Goal: Transaction & Acquisition: Book appointment/travel/reservation

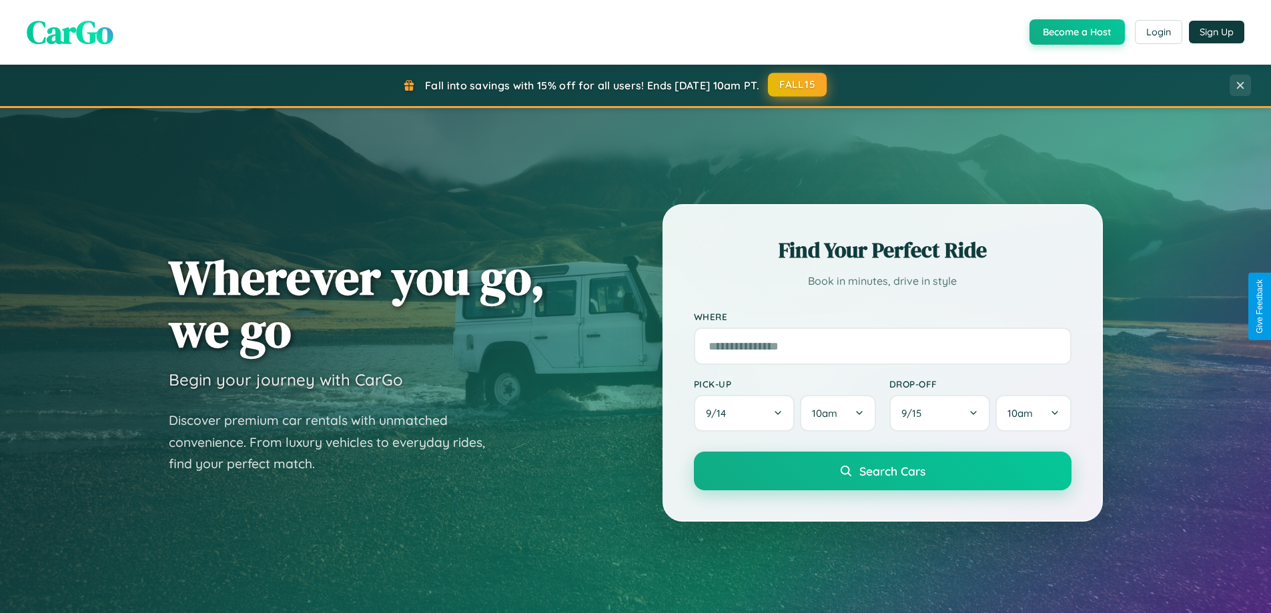
click at [798, 85] on button "FALL15" at bounding box center [797, 85] width 59 height 24
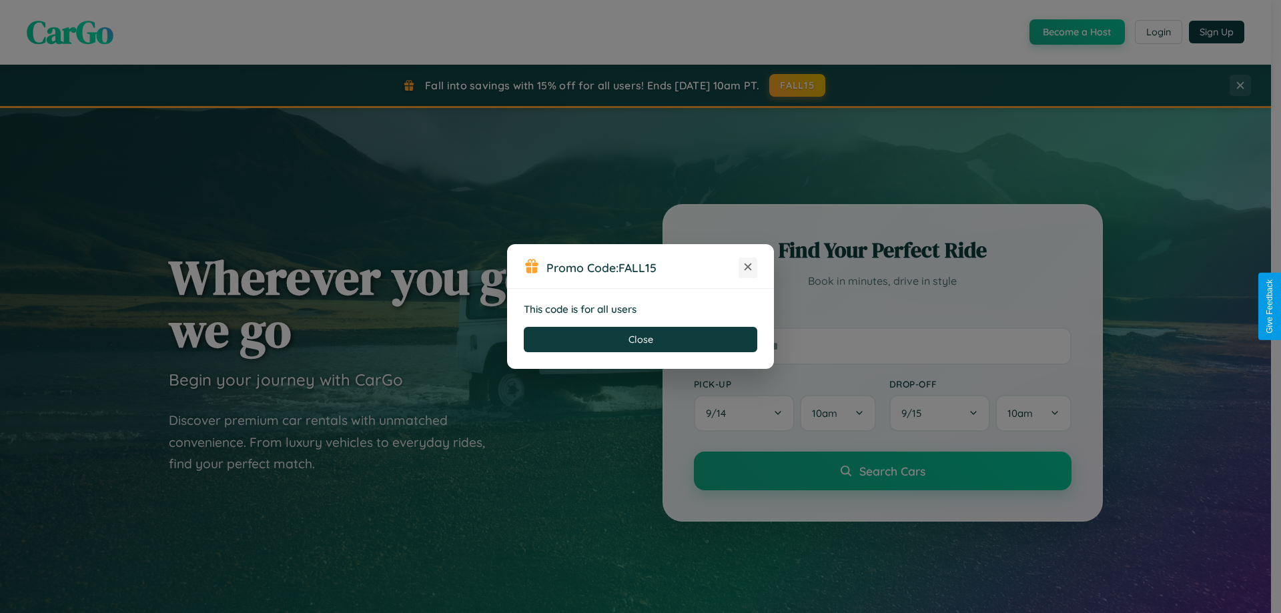
click at [748, 268] on icon at bounding box center [747, 266] width 13 height 13
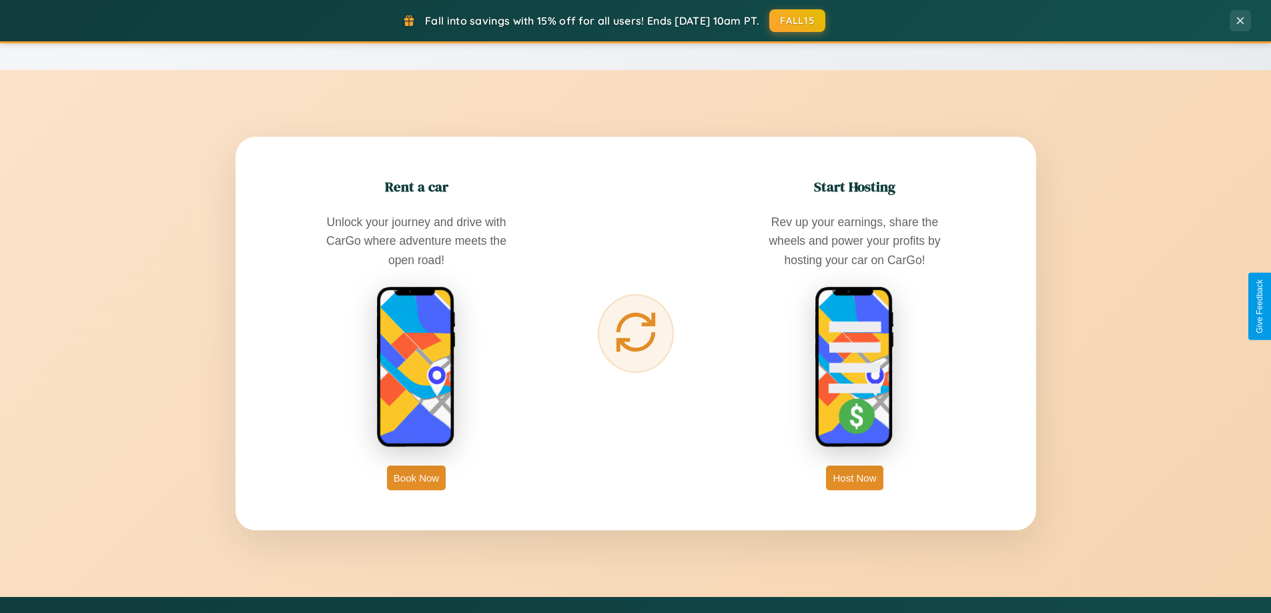
scroll to position [2568, 0]
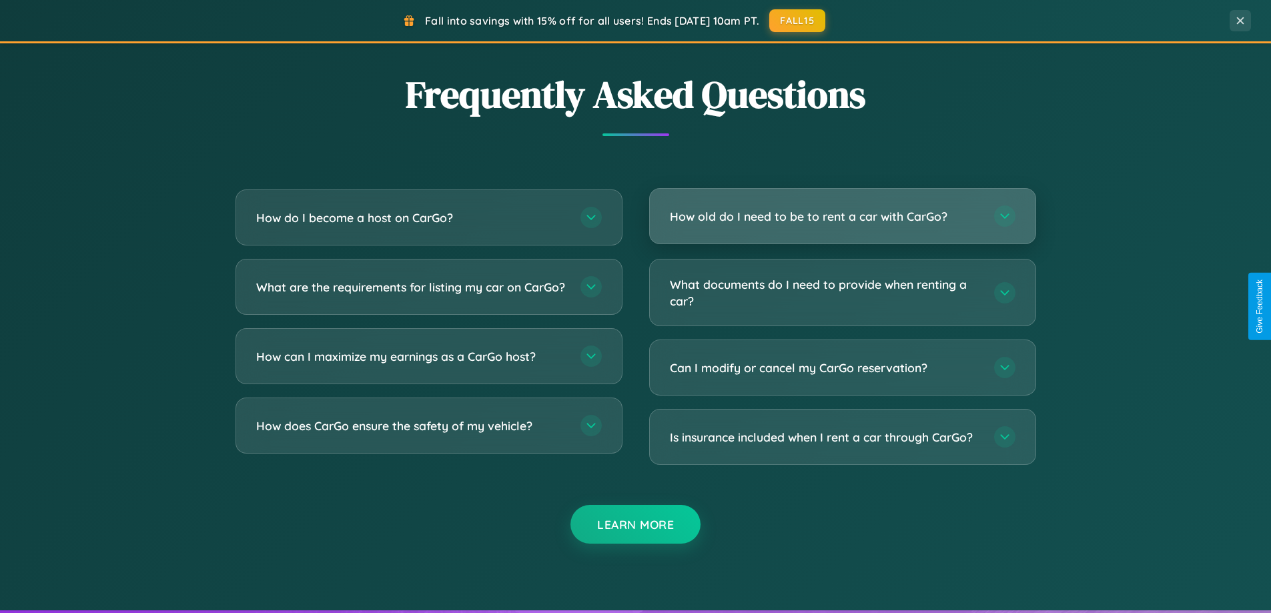
click at [842, 218] on h3 "How old do I need to be to rent a car with CarGo?" at bounding box center [825, 216] width 311 height 17
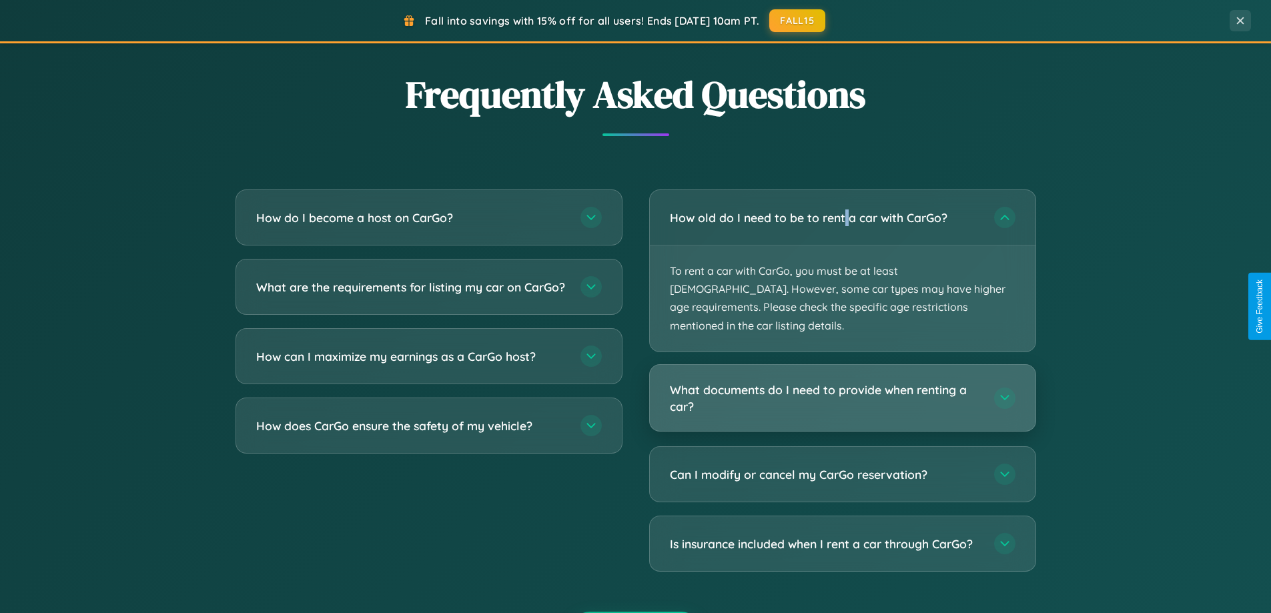
click at [842, 382] on h3 "What documents do I need to provide when renting a car?" at bounding box center [825, 398] width 311 height 33
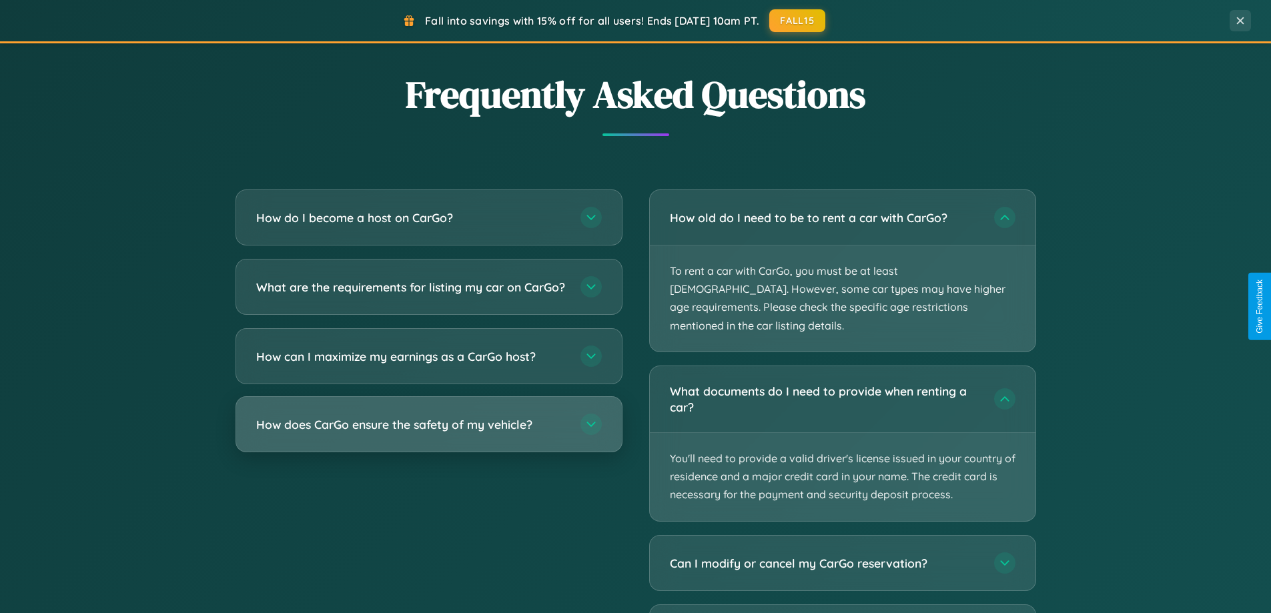
click at [428, 433] on h3 "How does CarGo ensure the safety of my vehicle?" at bounding box center [411, 424] width 311 height 17
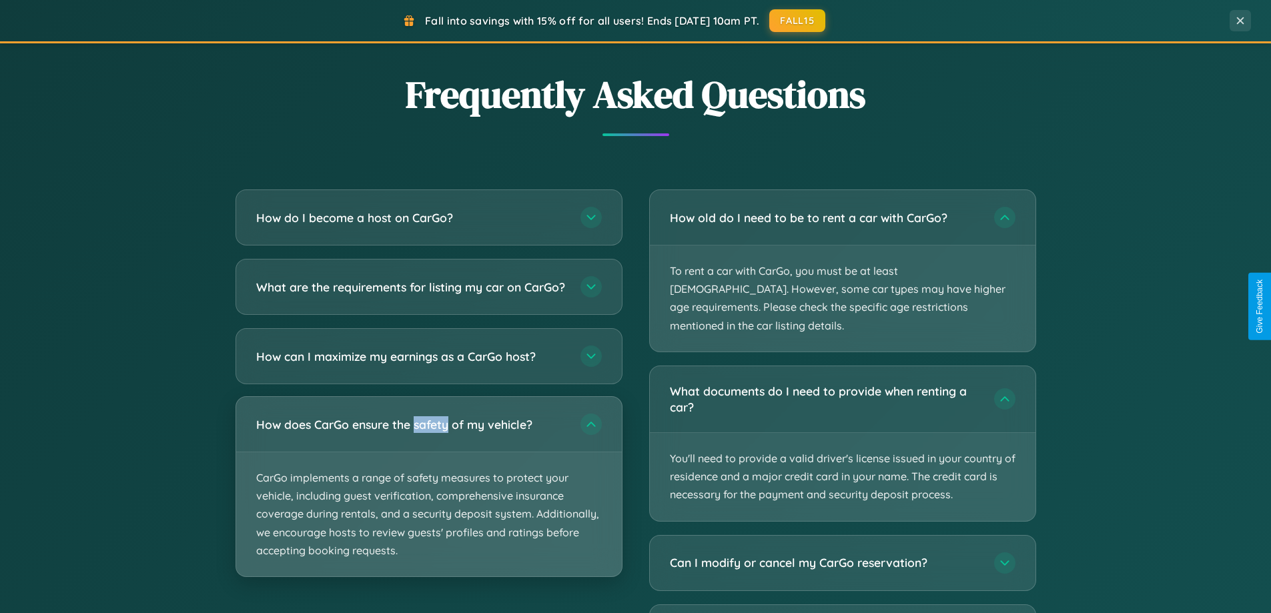
click at [428, 498] on p "CarGo implements a range of safety measures to protect your vehicle, including …" at bounding box center [429, 514] width 386 height 124
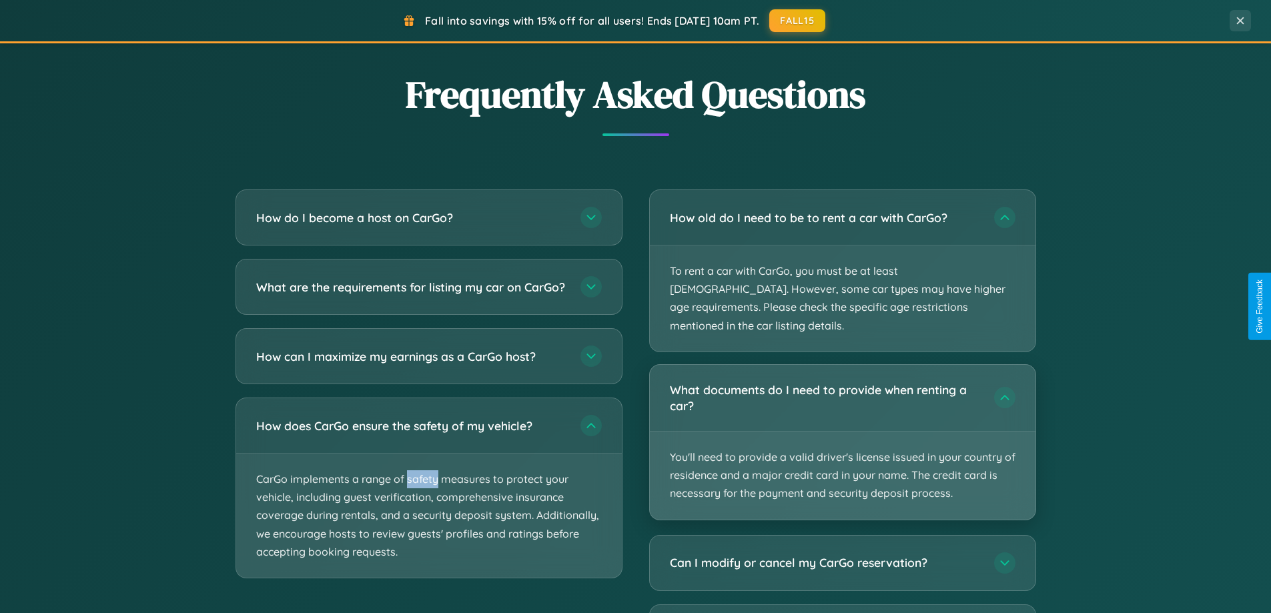
click at [842, 432] on p "You'll need to provide a valid driver's license issued in your country of resid…" at bounding box center [843, 476] width 386 height 88
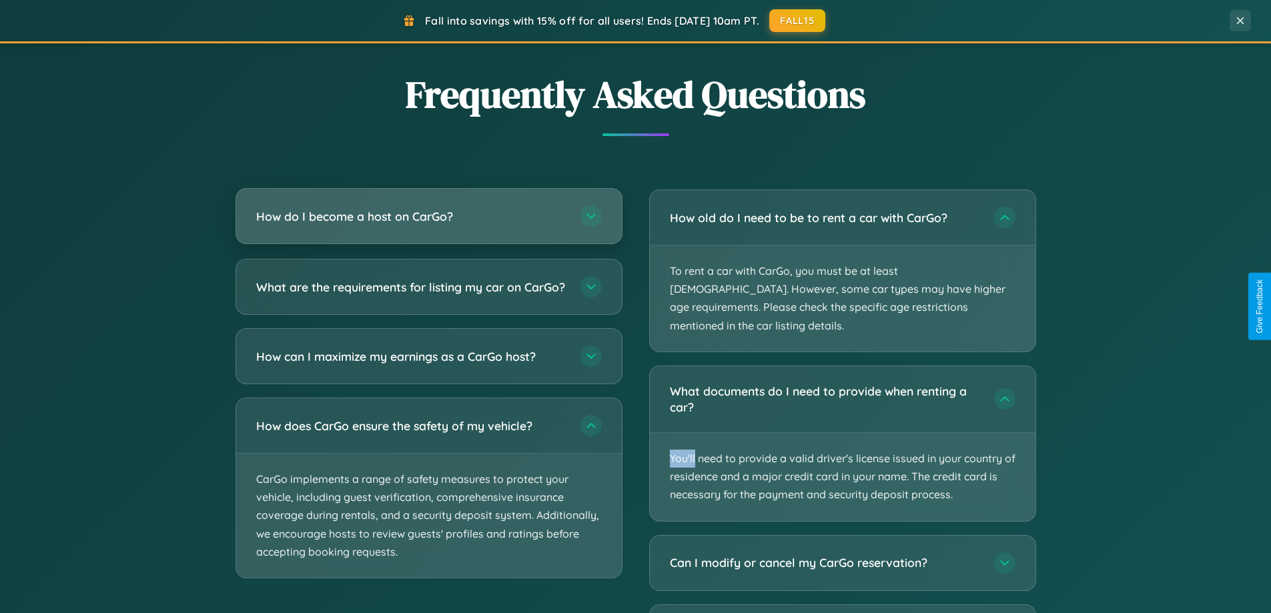
click at [428, 217] on h3 "How do I become a host on CarGo?" at bounding box center [411, 216] width 311 height 17
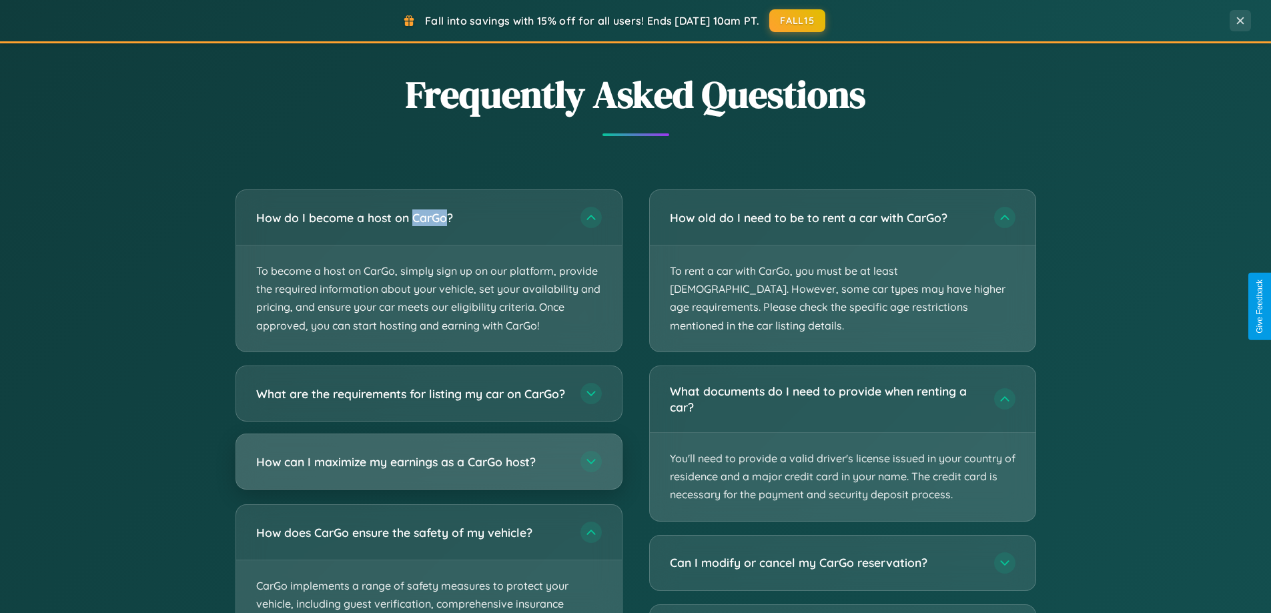
click at [428, 470] on h3 "How can I maximize my earnings as a CarGo host?" at bounding box center [411, 461] width 311 height 17
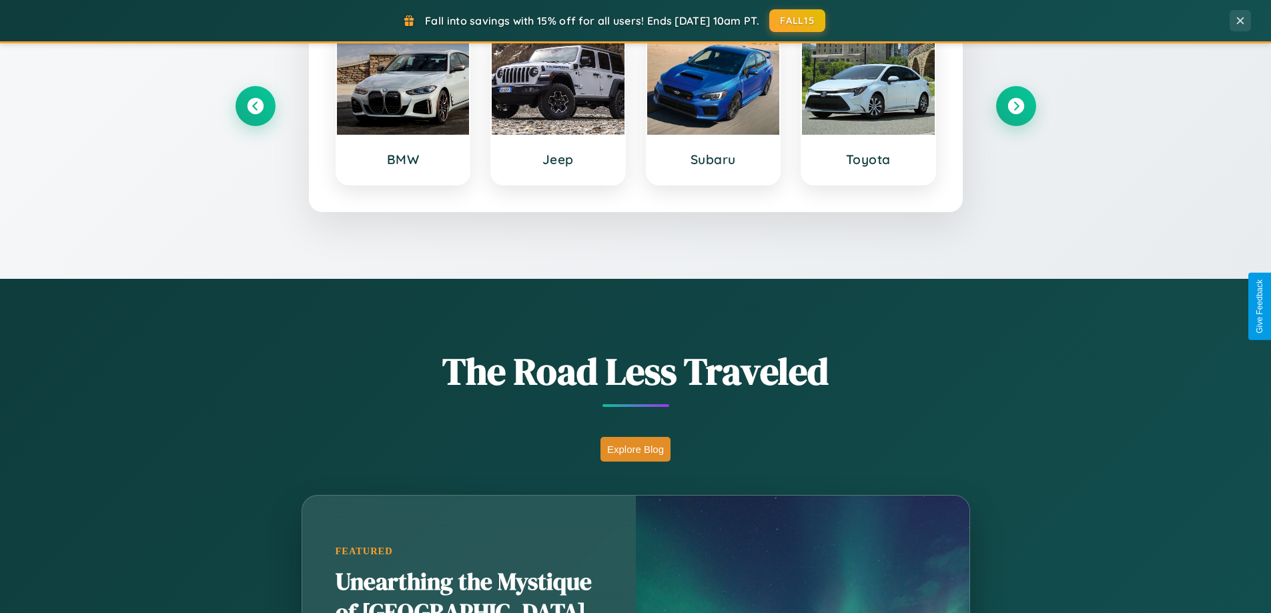
scroll to position [0, 0]
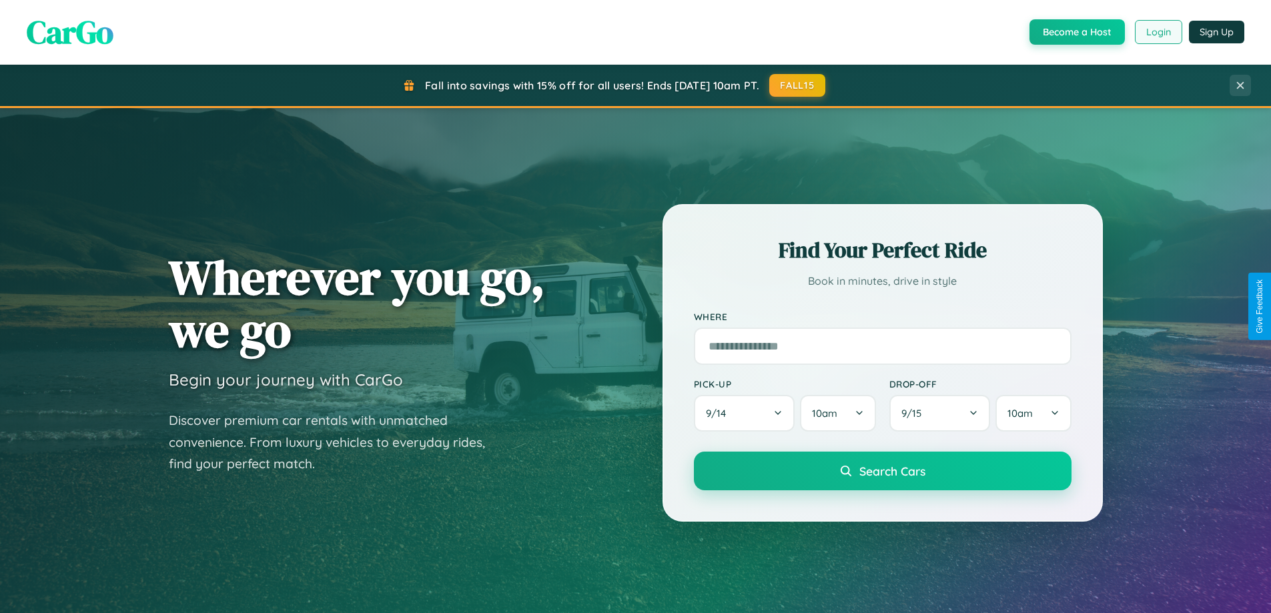
click at [1158, 32] on button "Login" at bounding box center [1158, 32] width 47 height 24
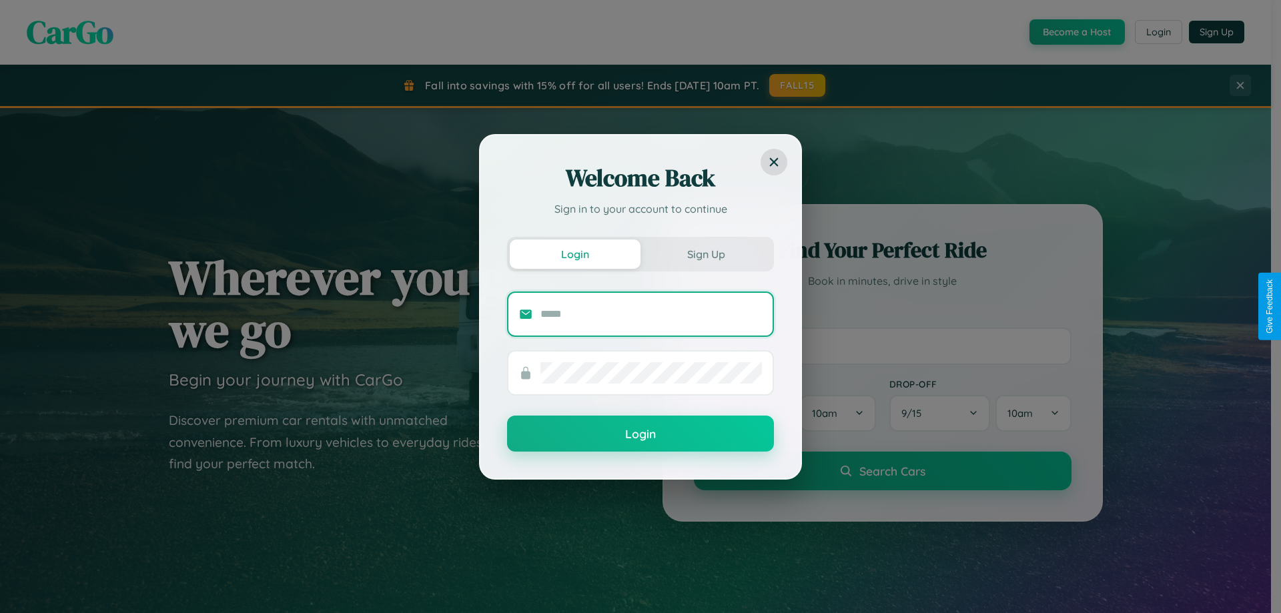
click at [651, 314] on input "text" at bounding box center [652, 314] width 222 height 21
type input "**********"
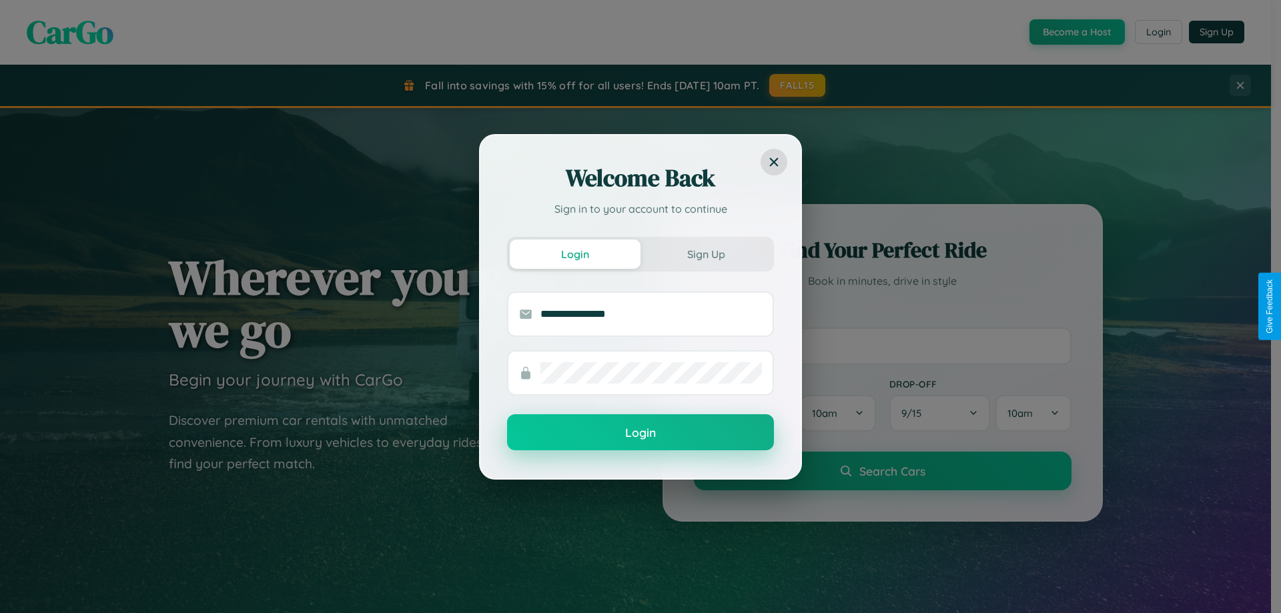
click at [641, 433] on button "Login" at bounding box center [640, 432] width 267 height 36
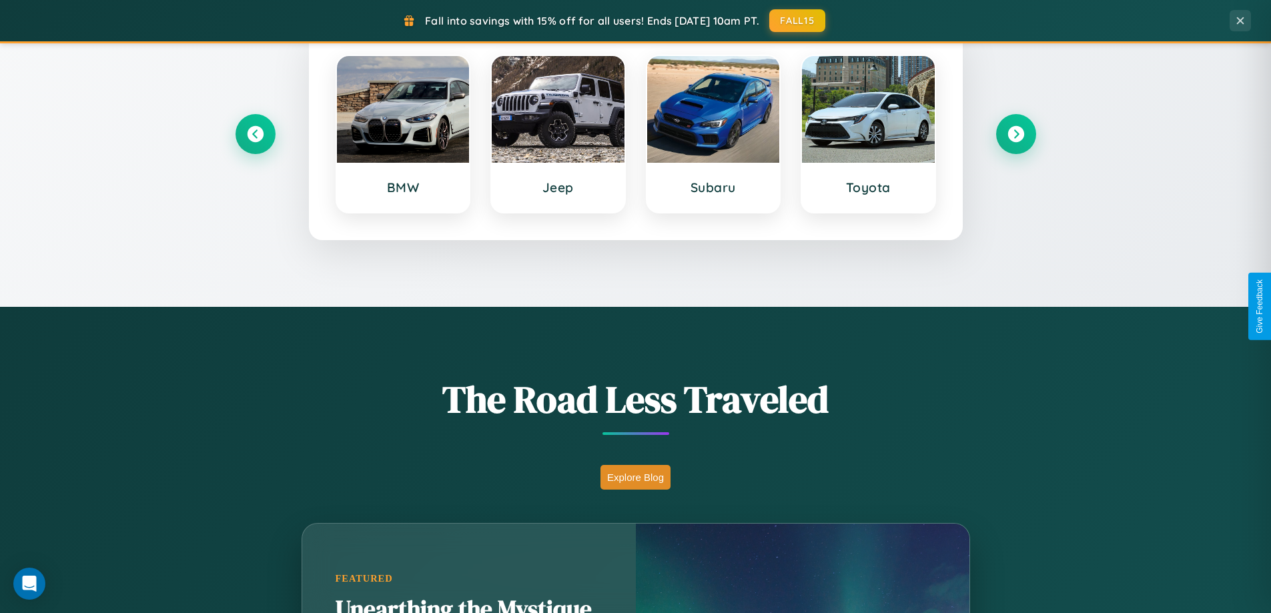
scroll to position [918, 0]
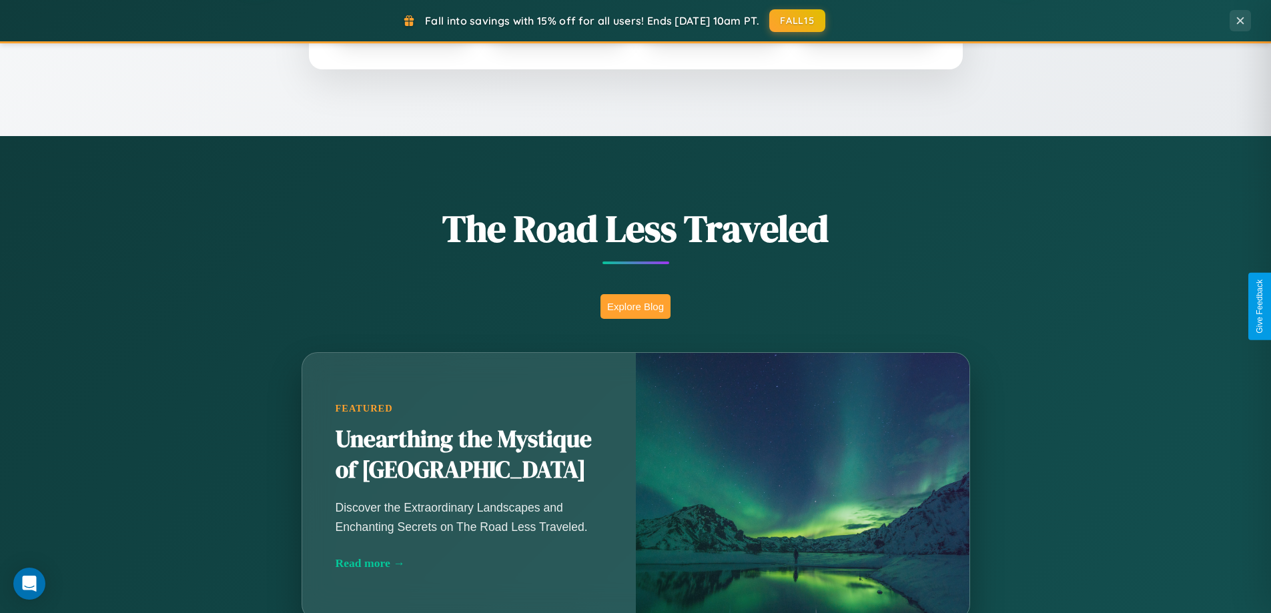
click at [635, 306] on button "Explore Blog" at bounding box center [636, 306] width 70 height 25
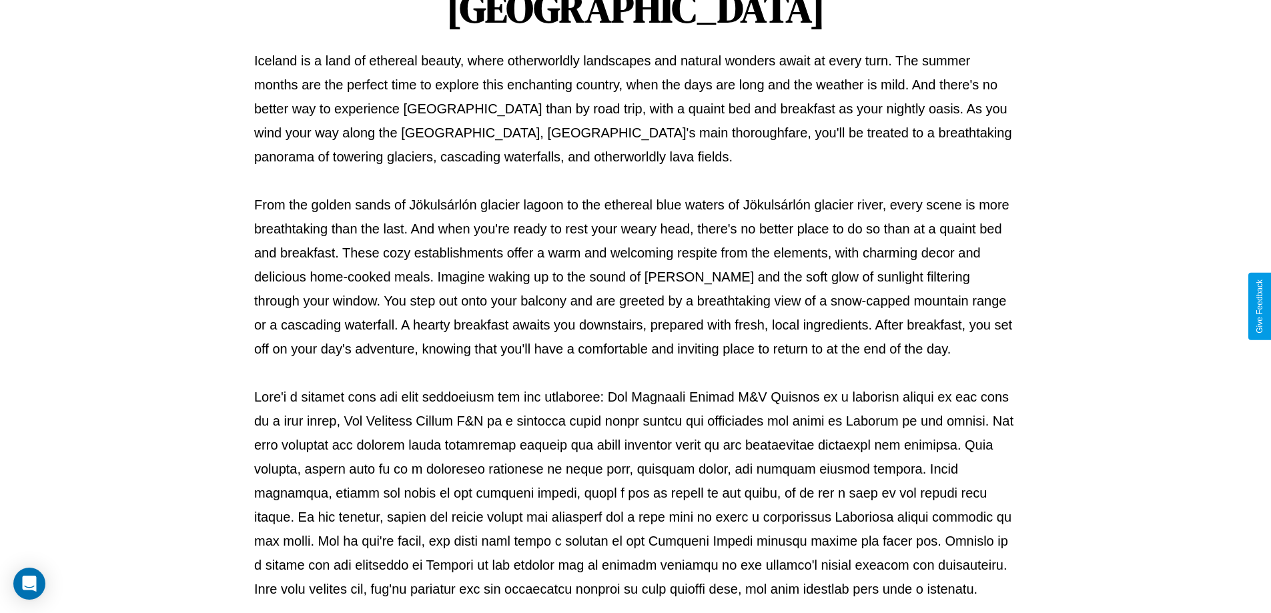
scroll to position [432, 0]
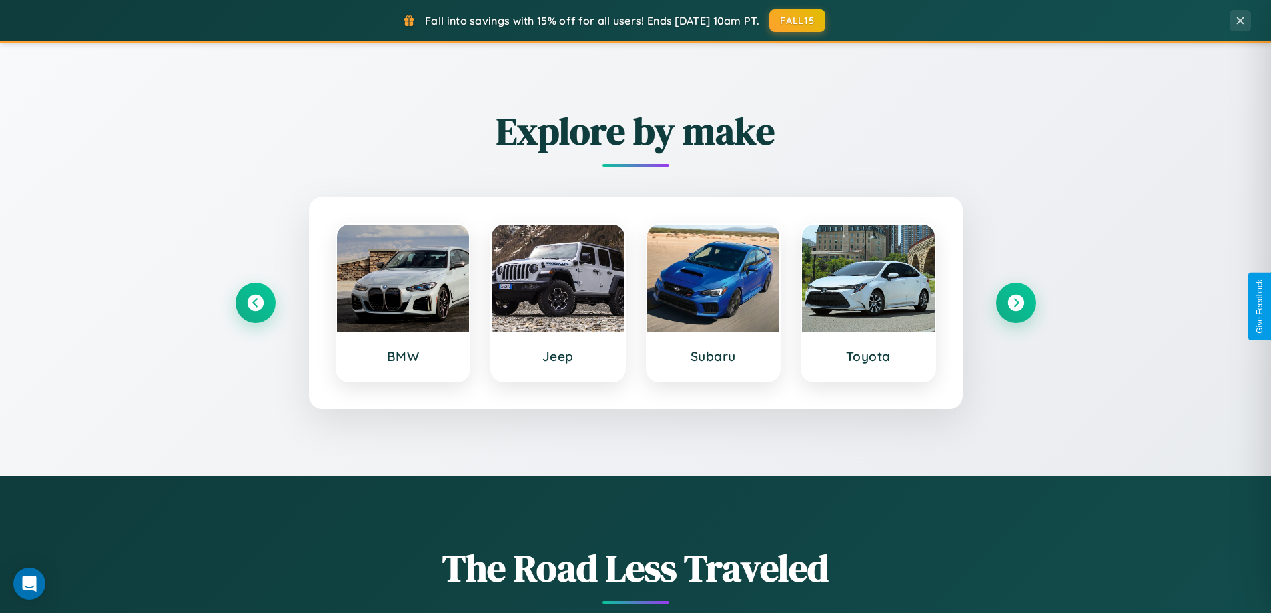
scroll to position [575, 0]
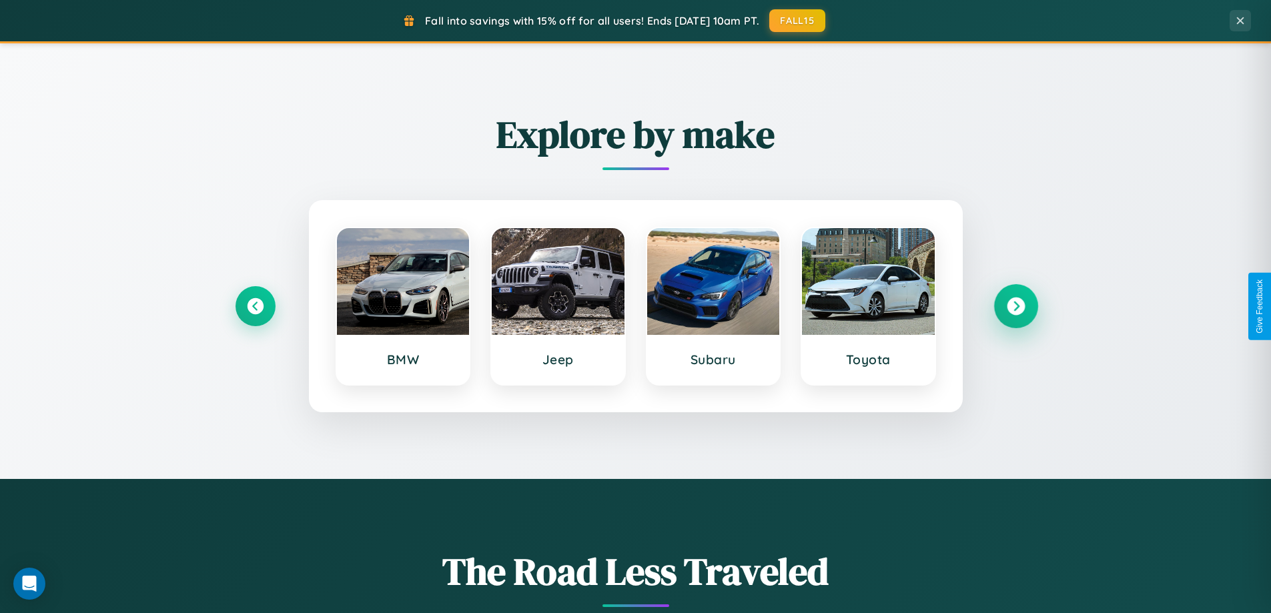
click at [1016, 306] on icon at bounding box center [1016, 307] width 18 height 18
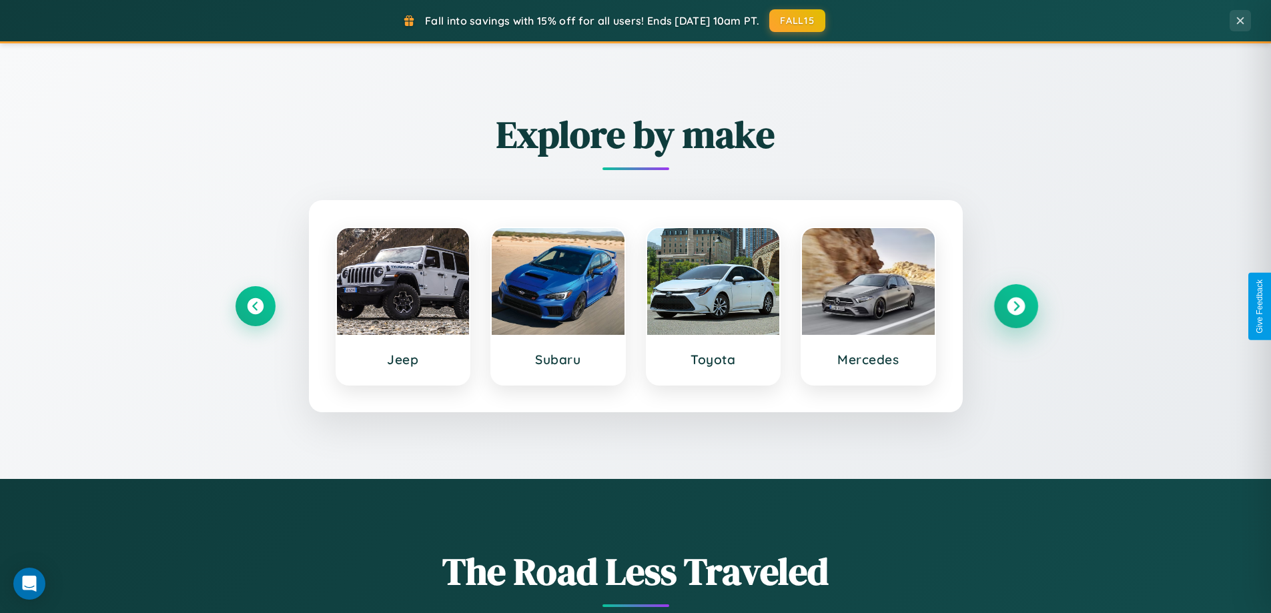
click at [1016, 306] on icon at bounding box center [1016, 307] width 18 height 18
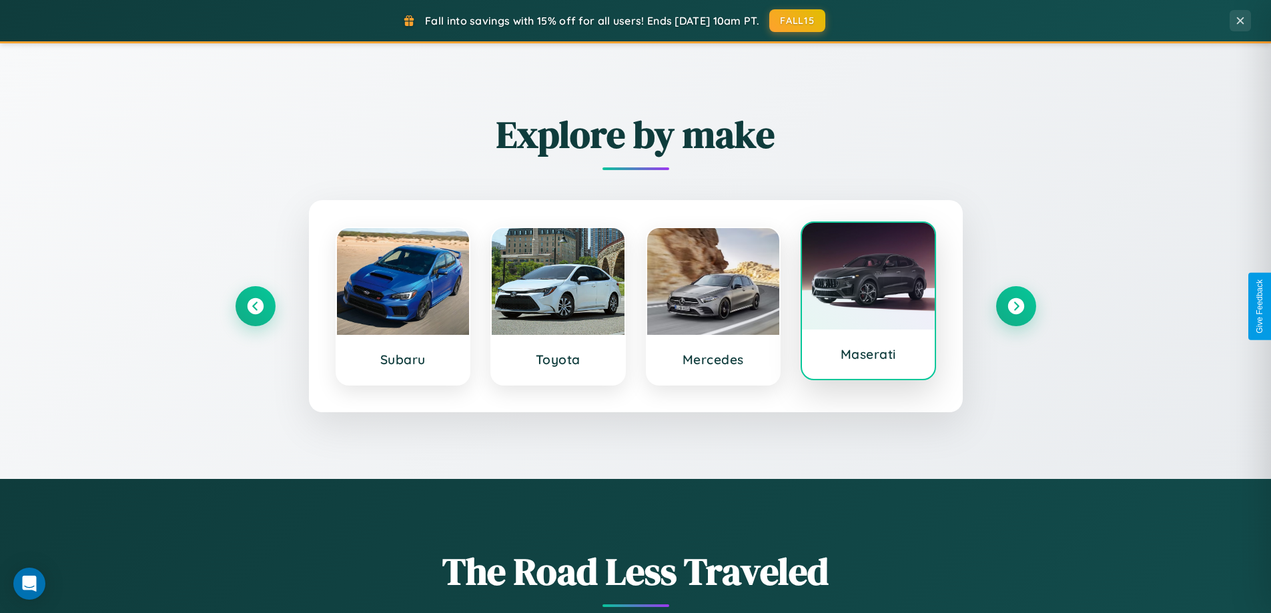
click at [868, 306] on div at bounding box center [868, 276] width 133 height 107
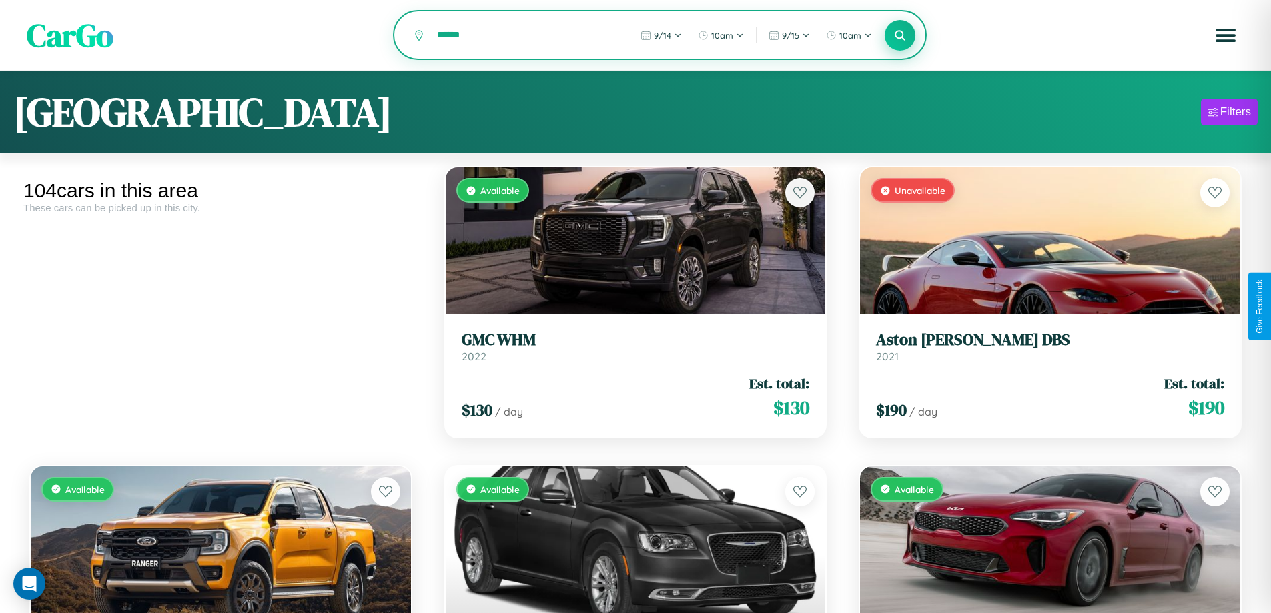
type input "******"
click at [900, 36] on icon at bounding box center [900, 35] width 13 height 13
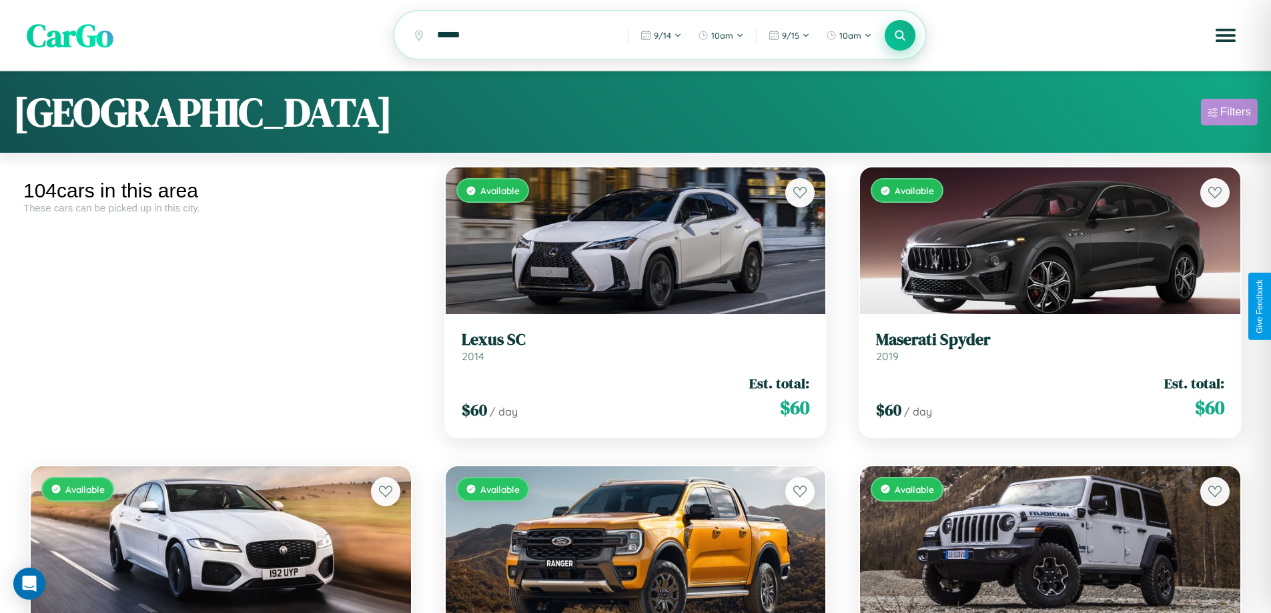
click at [1229, 114] on div "Filters" at bounding box center [1236, 111] width 31 height 13
